Goal: Information Seeking & Learning: Learn about a topic

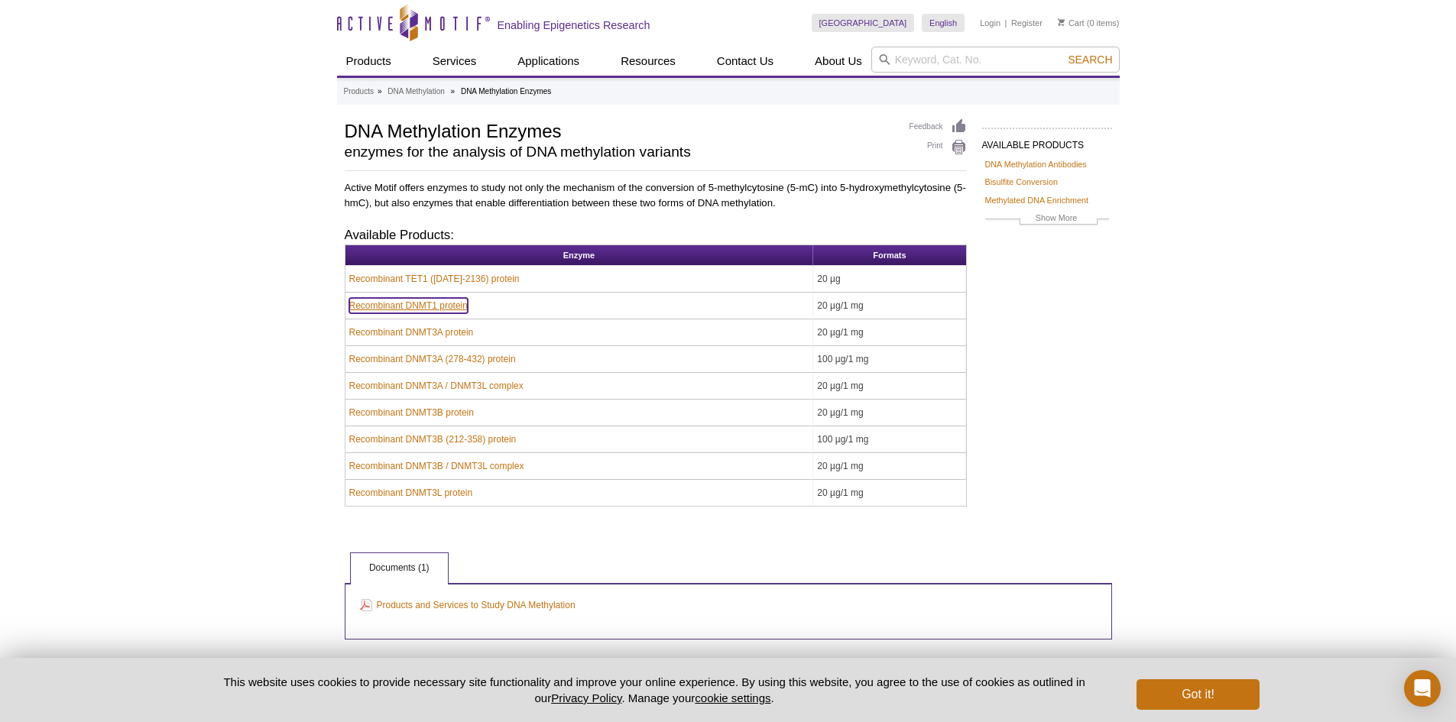
click at [446, 311] on link "Recombinant DNMT1 protein" at bounding box center [408, 305] width 118 height 15
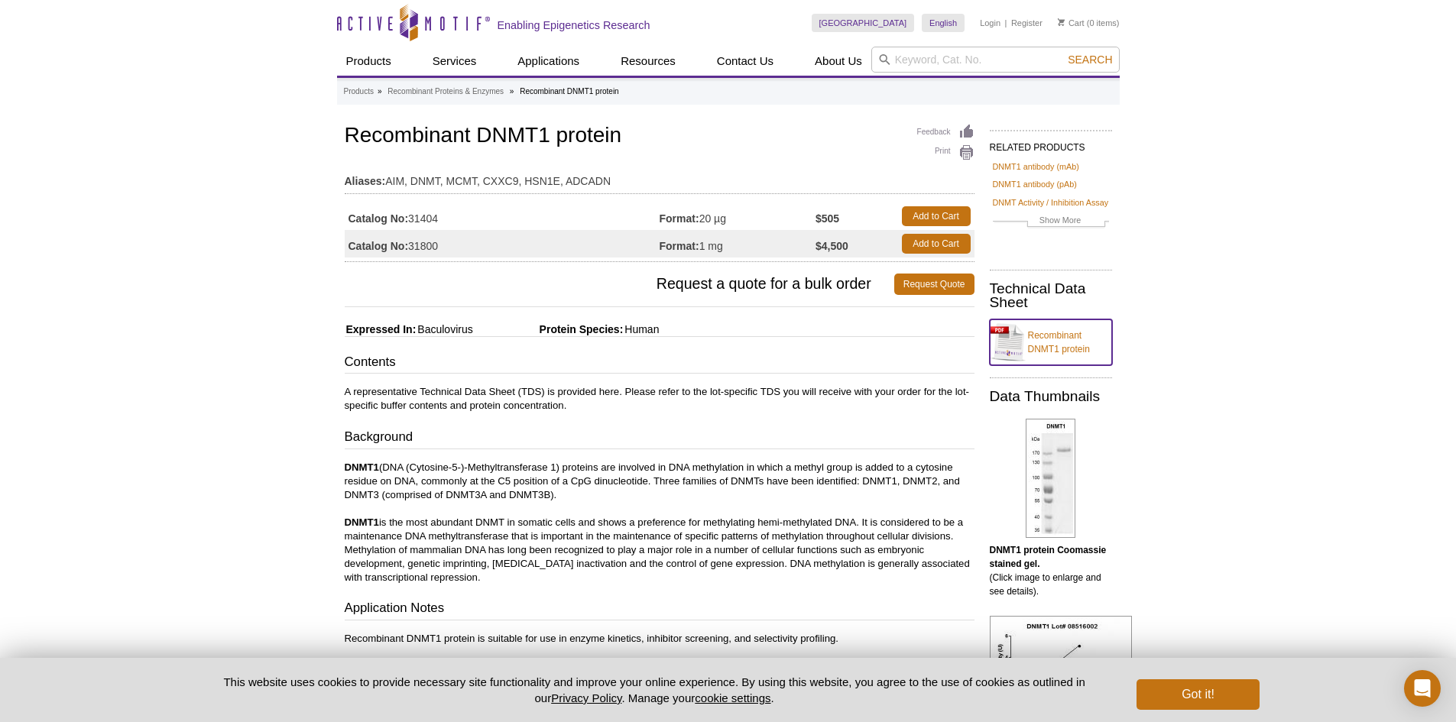
click at [1060, 359] on link "Recombinant DNMT1 protein" at bounding box center [1051, 343] width 122 height 46
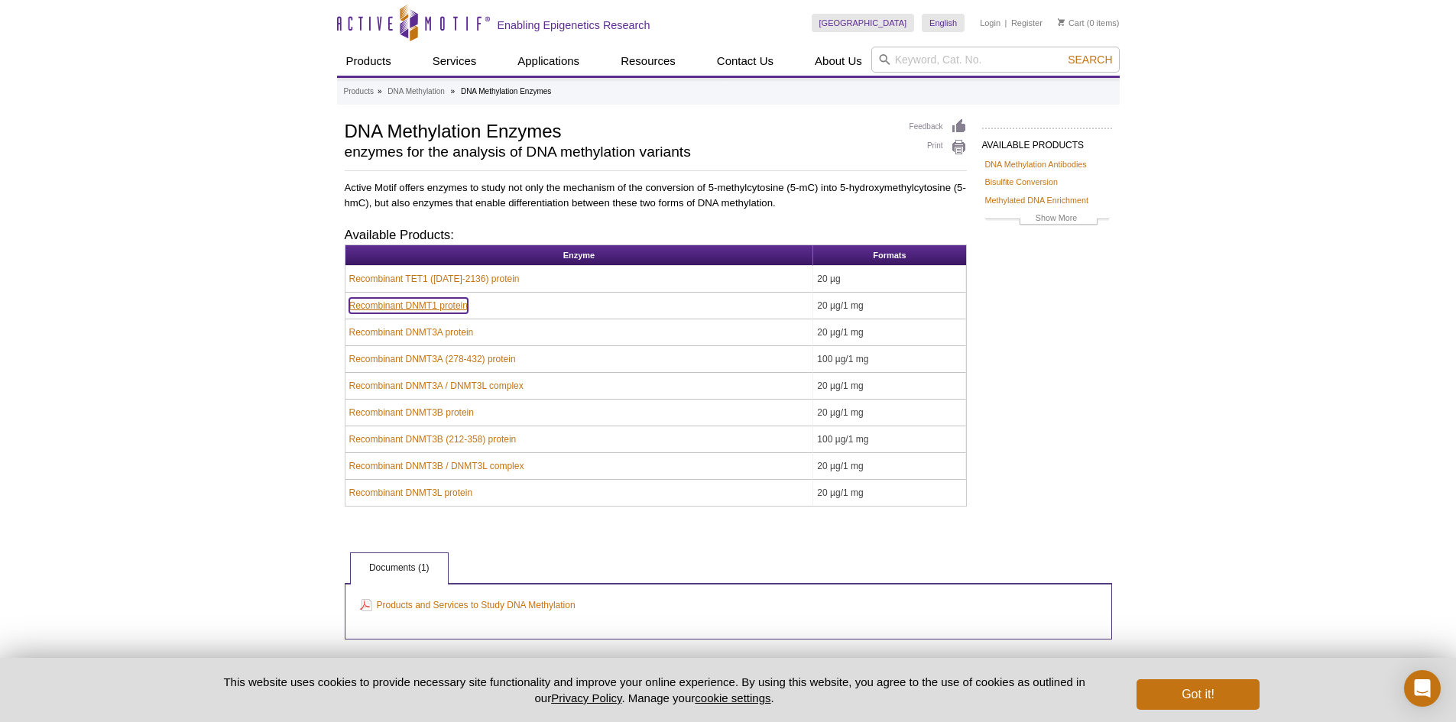
click at [401, 307] on link "Recombinant DNMT1 protein" at bounding box center [408, 305] width 118 height 15
